Goal: Task Accomplishment & Management: Manage account settings

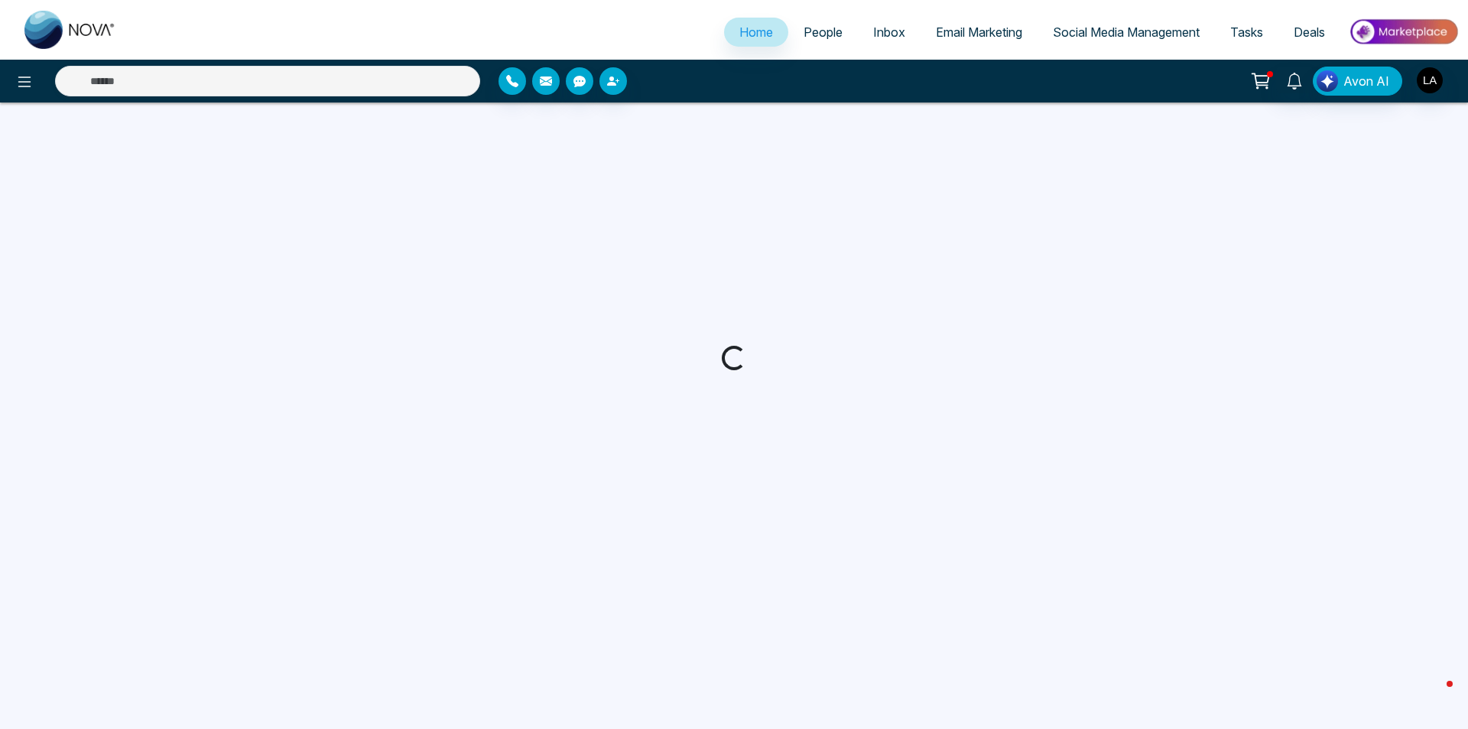
select select "*"
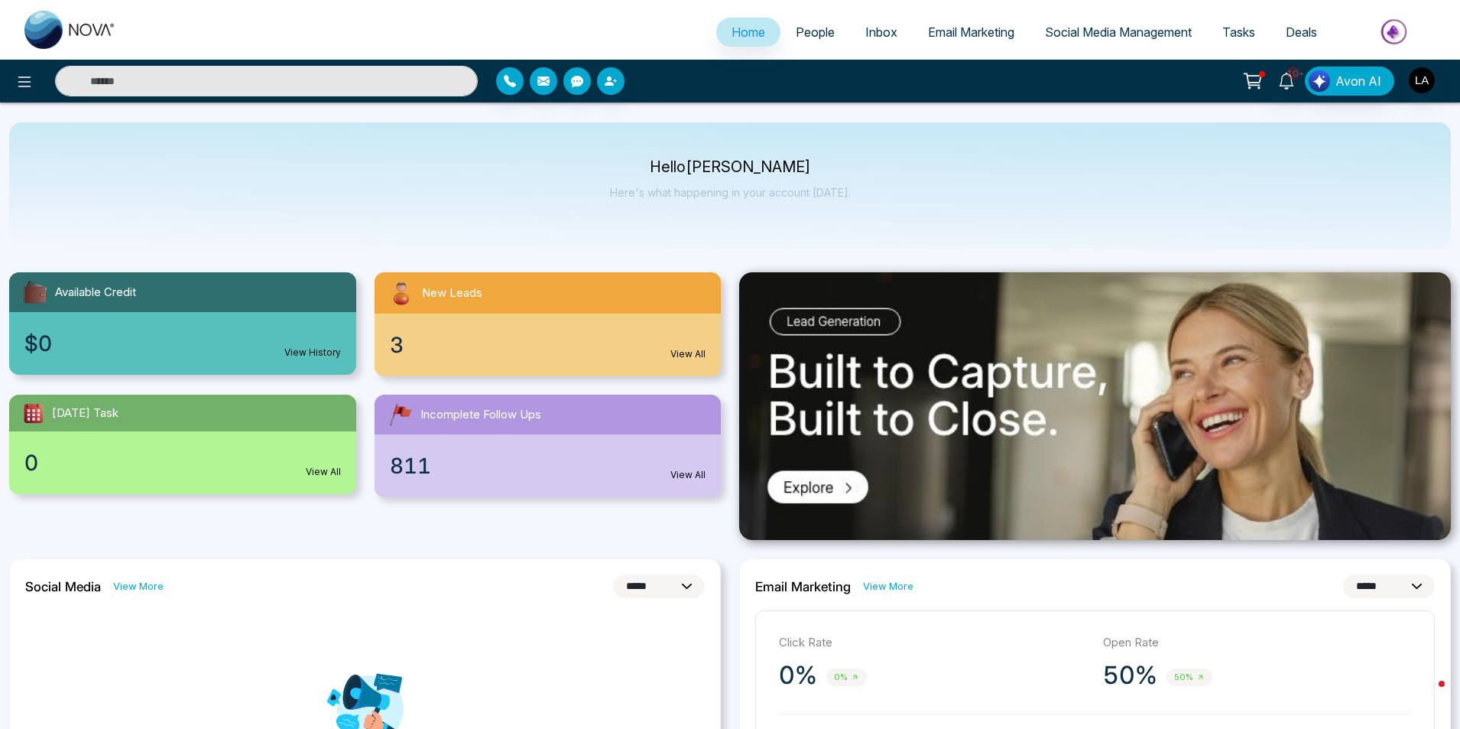
click at [511, 314] on div "3 View All" at bounding box center [548, 344] width 347 height 63
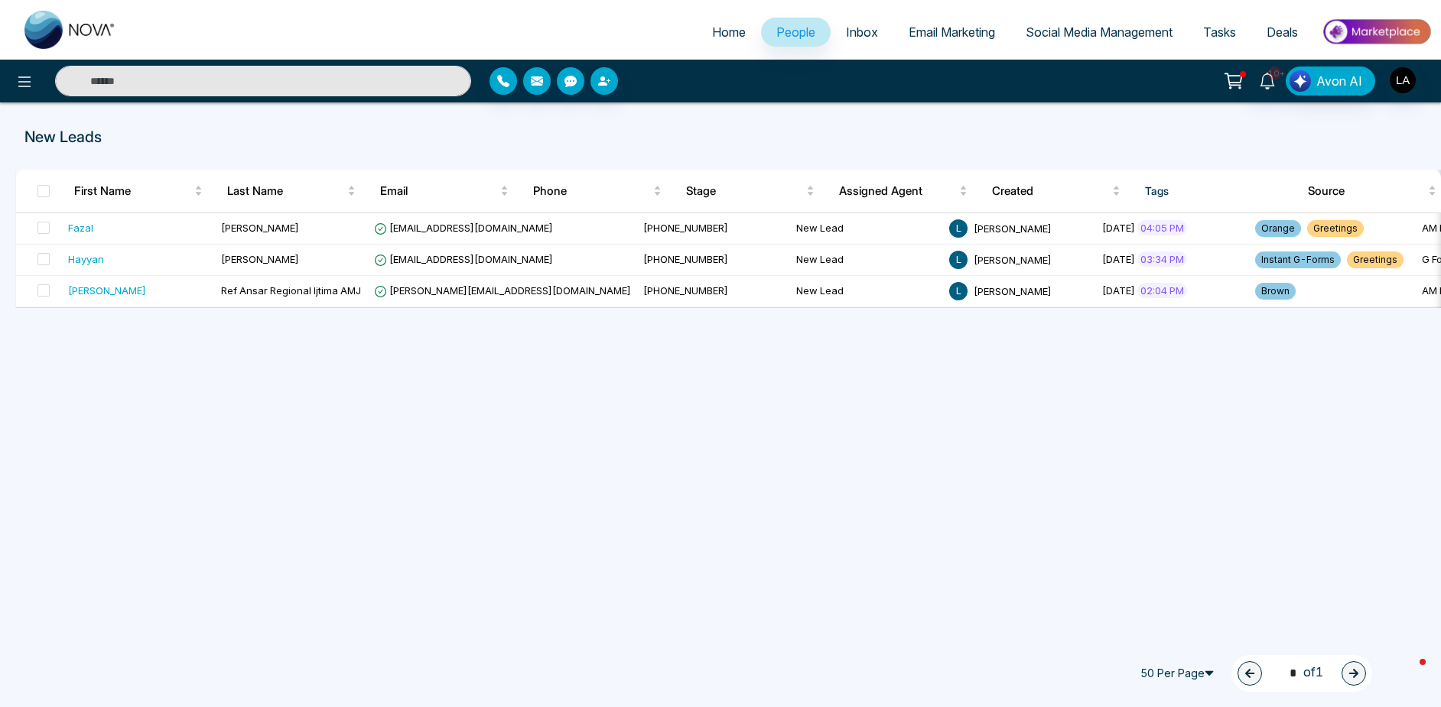
click at [780, 30] on span "People" at bounding box center [795, 31] width 39 height 15
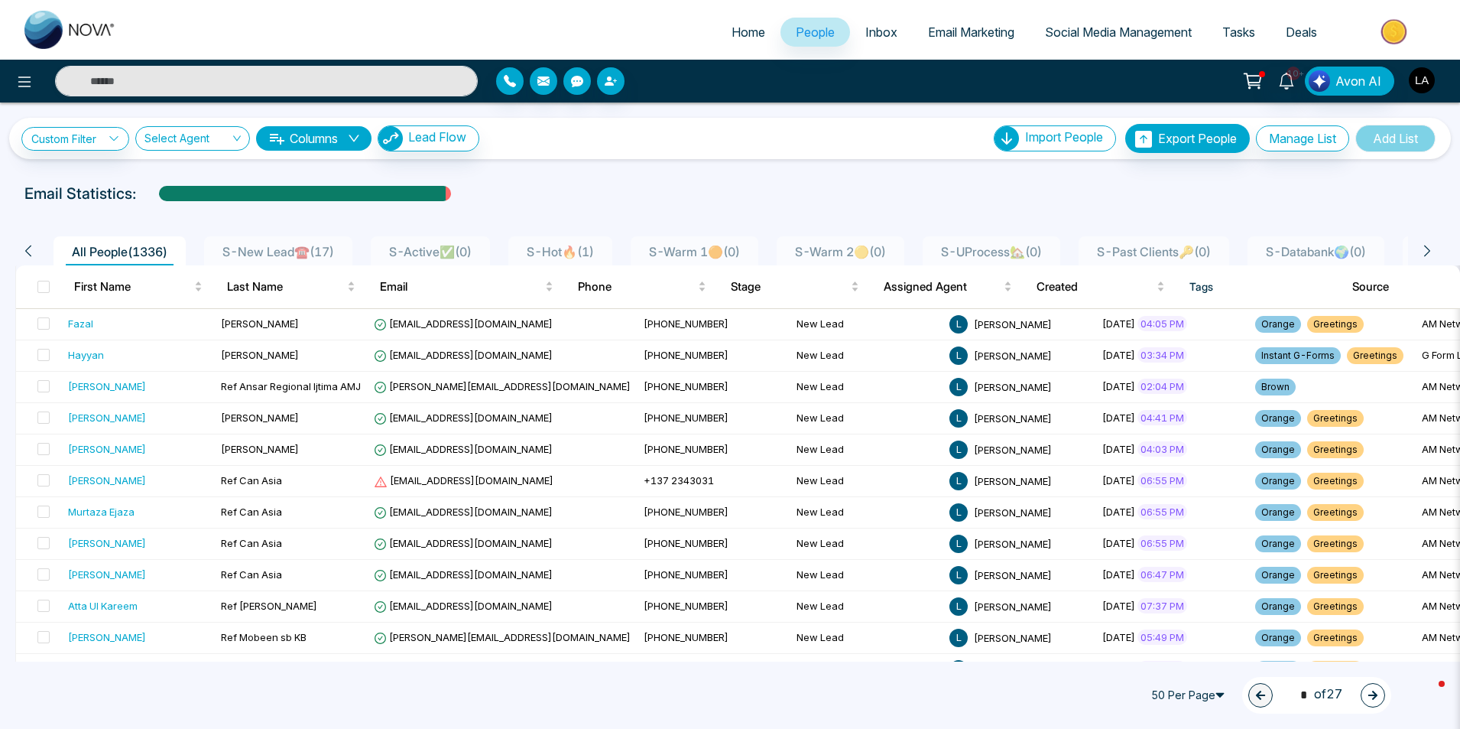
click at [1424, 83] on img "button" at bounding box center [1422, 80] width 26 height 26
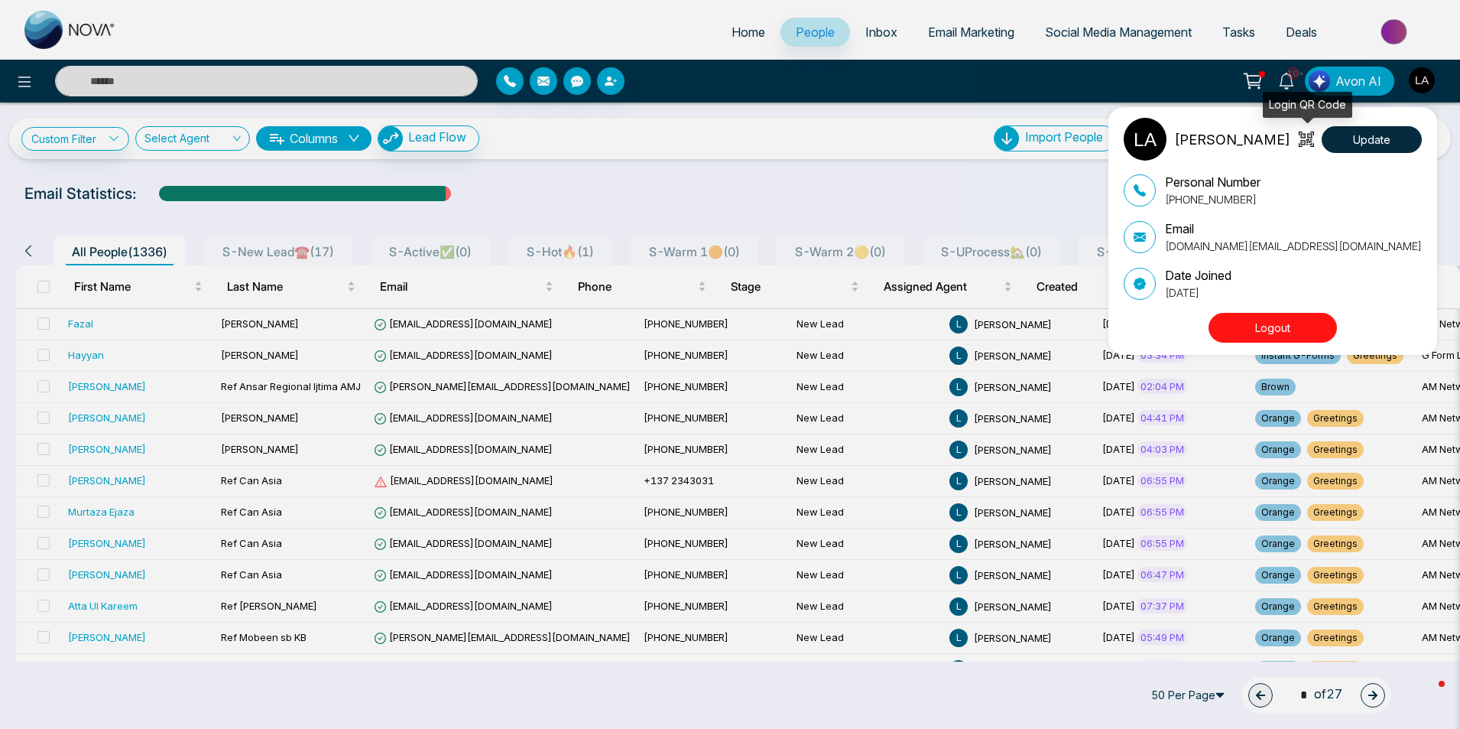
click at [1309, 140] on icon at bounding box center [1310, 139] width 6 height 11
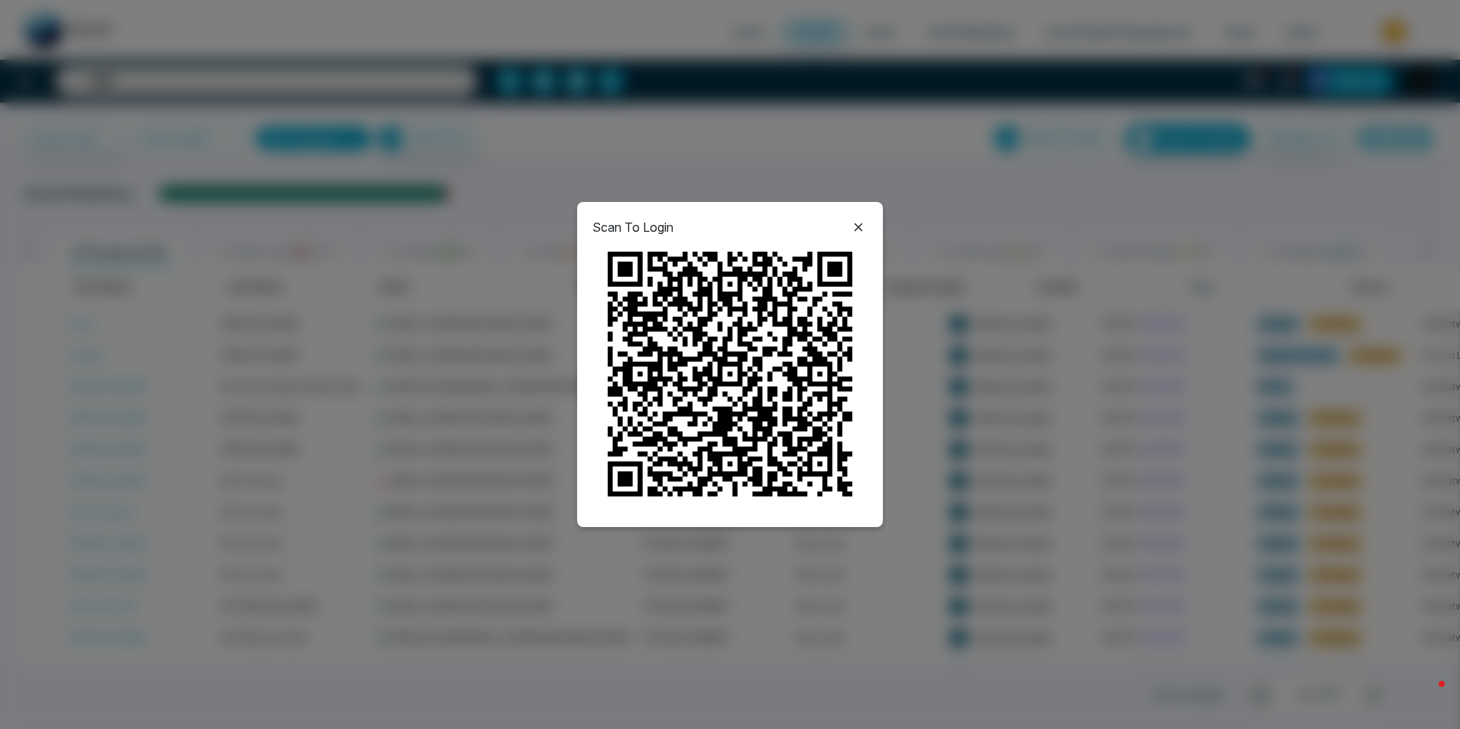
click at [1278, 81] on div "Scan To Login" at bounding box center [730, 364] width 1460 height 729
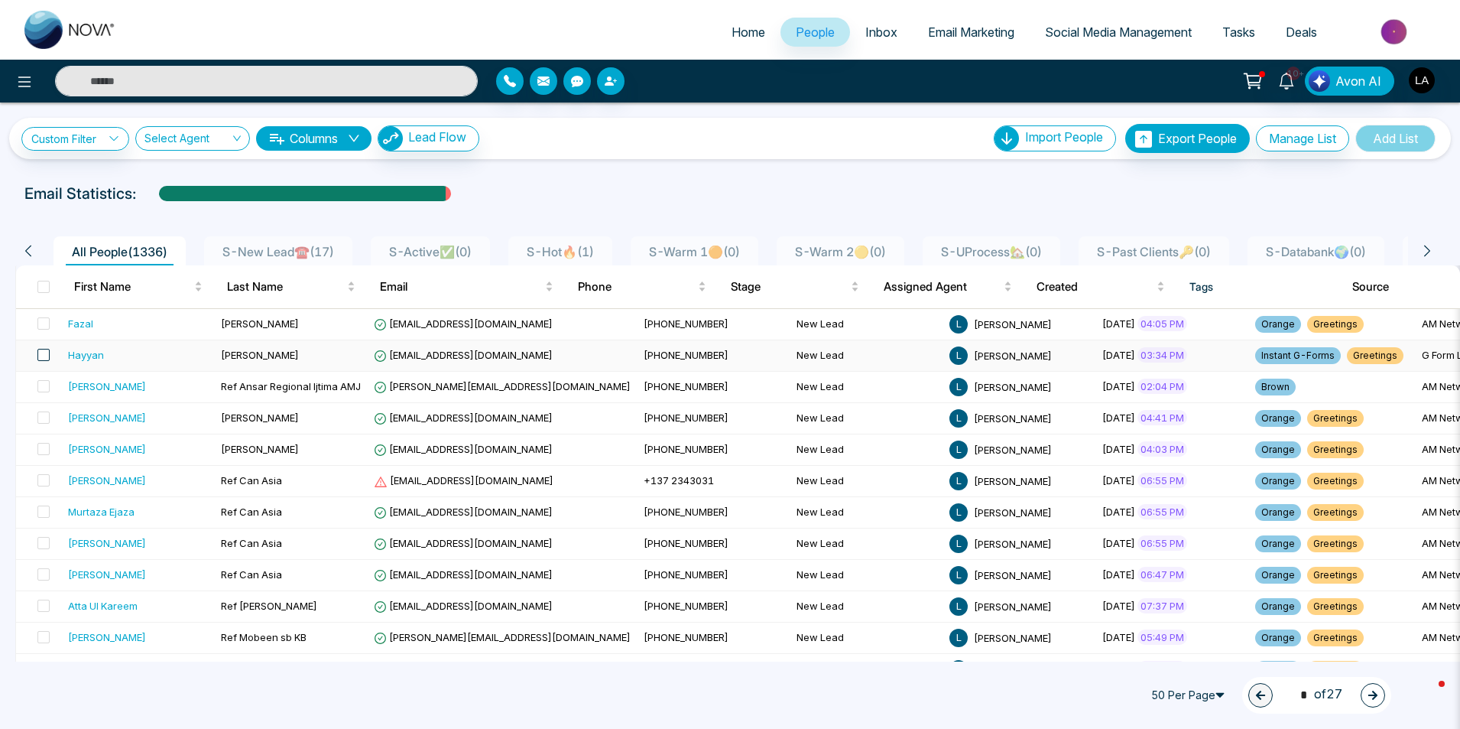
click at [41, 353] on span at bounding box center [43, 355] width 12 height 12
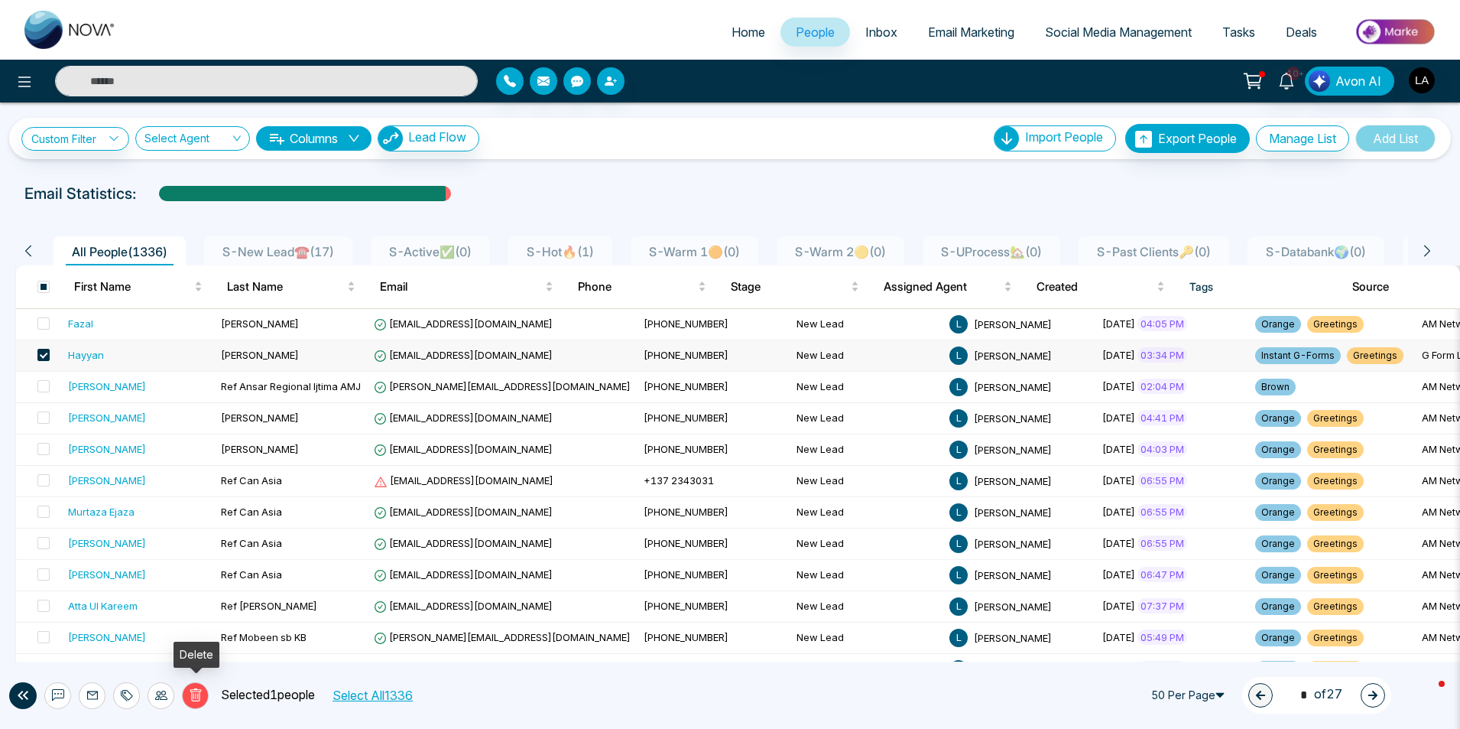
click at [199, 692] on icon at bounding box center [195, 694] width 11 height 13
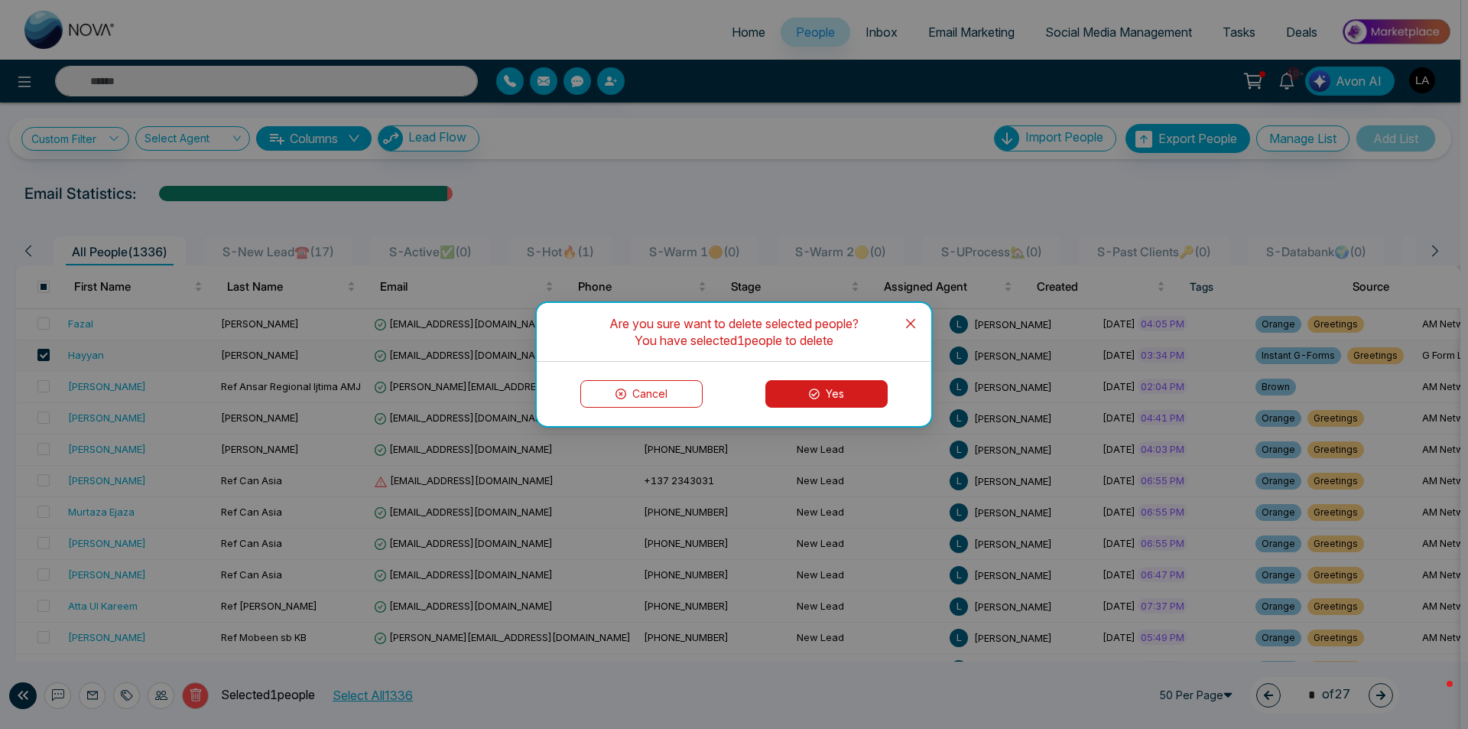
click at [810, 395] on icon at bounding box center [814, 393] width 11 height 11
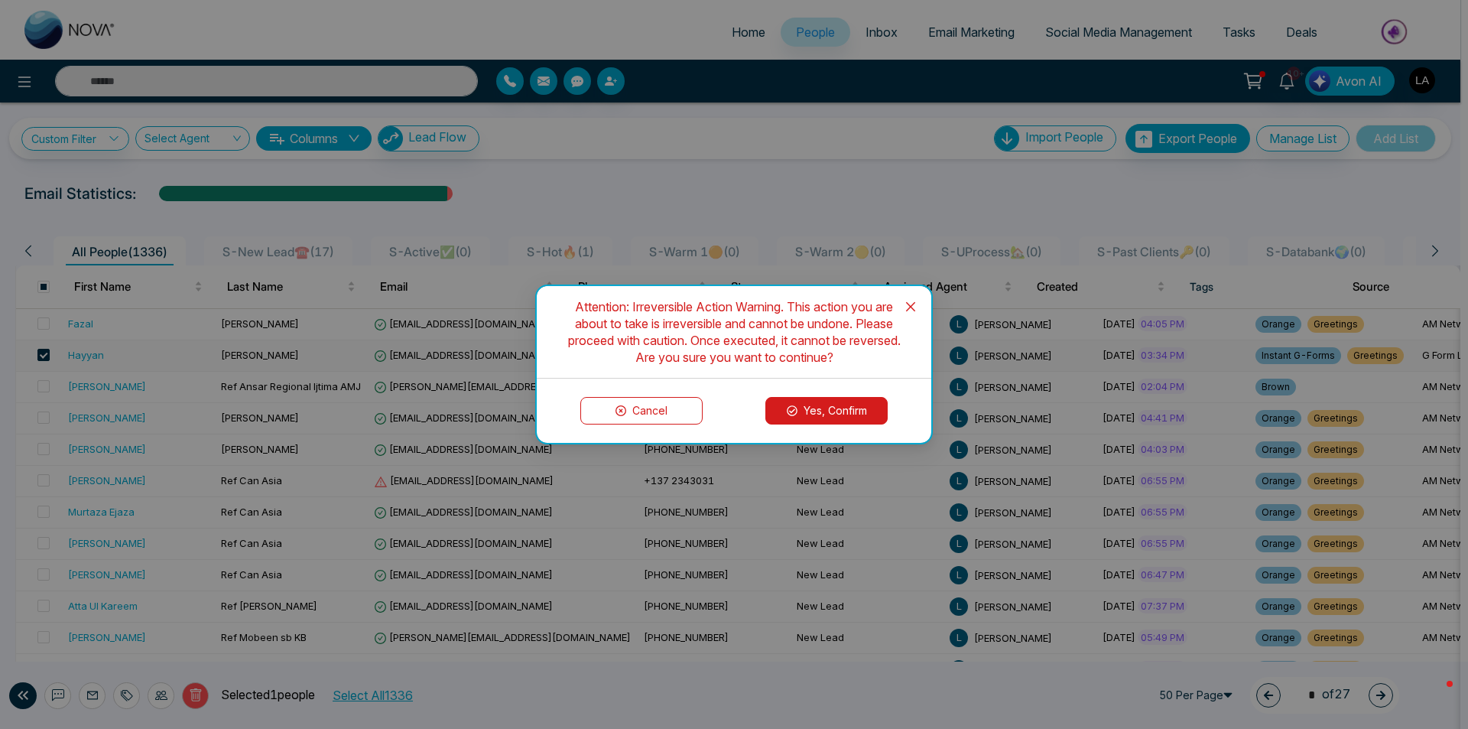
click at [820, 406] on button "Yes, Confirm" at bounding box center [826, 411] width 122 height 28
